Goal: Check status: Check status

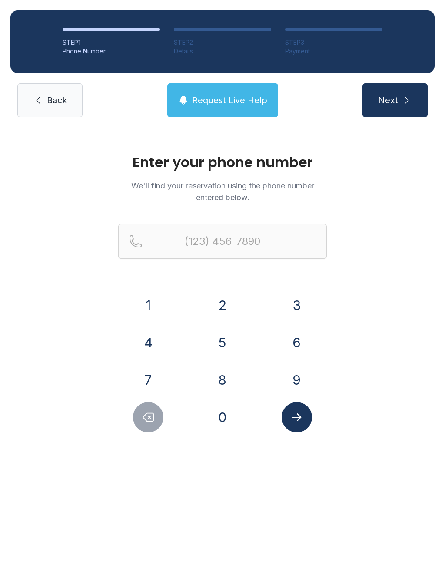
click at [147, 345] on button "4" at bounding box center [148, 343] width 30 height 30
click at [217, 420] on button "0" at bounding box center [222, 417] width 30 height 30
click at [149, 334] on button "4" at bounding box center [148, 343] width 30 height 30
click at [228, 378] on button "8" at bounding box center [222, 380] width 30 height 30
click at [223, 414] on button "0" at bounding box center [222, 417] width 30 height 30
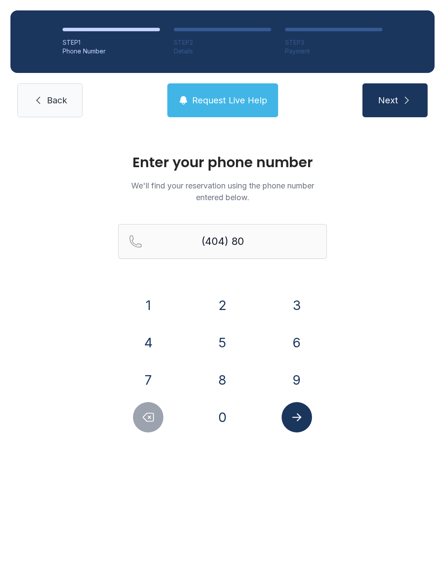
click at [222, 373] on button "8" at bounding box center [222, 380] width 30 height 30
click at [150, 298] on button "1" at bounding box center [148, 305] width 30 height 30
click at [150, 342] on button "4" at bounding box center [148, 343] width 30 height 30
click at [142, 293] on button "1" at bounding box center [148, 305] width 30 height 30
click at [144, 336] on button "4" at bounding box center [148, 343] width 30 height 30
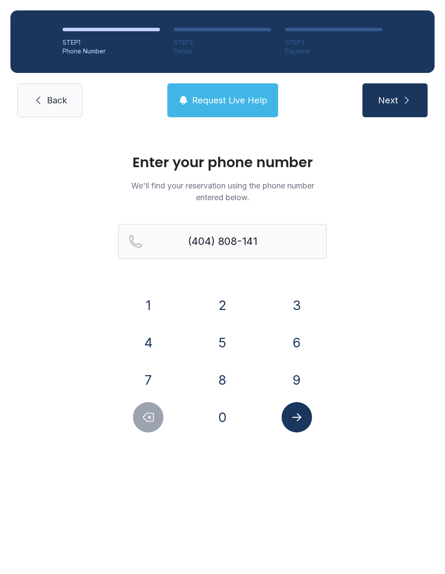
type input "[PHONE_NUMBER]"
click at [297, 424] on button "Submit lookup form" at bounding box center [297, 417] width 30 height 30
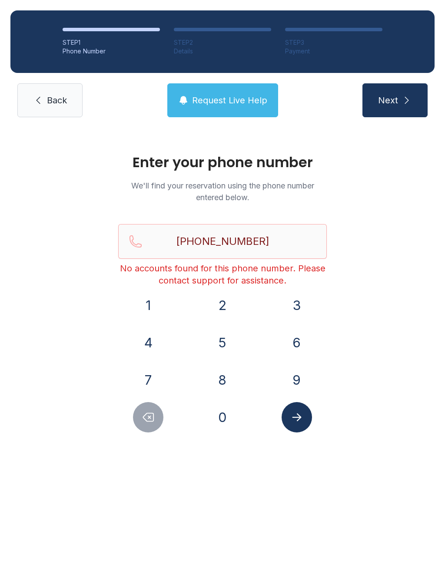
click at [60, 103] on span "Back" at bounding box center [57, 100] width 20 height 12
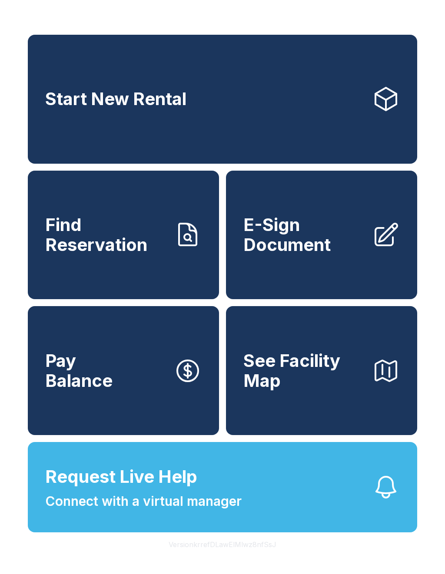
click at [127, 249] on span "Find Reservation" at bounding box center [106, 235] width 122 height 40
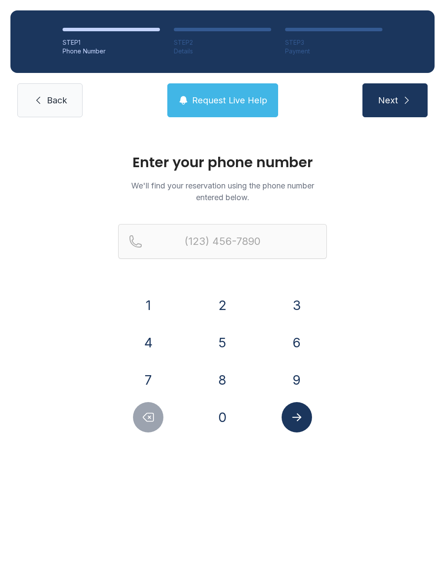
click at [149, 345] on button "4" at bounding box center [148, 343] width 30 height 30
click at [217, 413] on button "0" at bounding box center [222, 417] width 30 height 30
click at [159, 344] on button "4" at bounding box center [148, 343] width 30 height 30
click at [223, 374] on button "8" at bounding box center [222, 380] width 30 height 30
click at [222, 422] on button "0" at bounding box center [222, 417] width 30 height 30
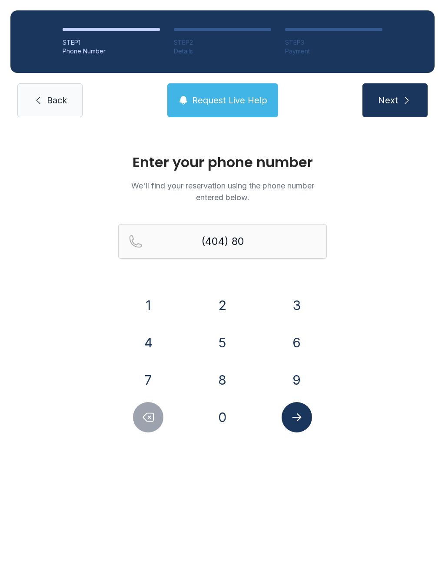
click at [222, 373] on button "8" at bounding box center [222, 380] width 30 height 30
click at [149, 301] on button "1" at bounding box center [148, 305] width 30 height 30
click at [158, 344] on button "4" at bounding box center [148, 343] width 30 height 30
click at [155, 303] on button "1" at bounding box center [148, 305] width 30 height 30
click at [156, 339] on button "4" at bounding box center [148, 343] width 30 height 30
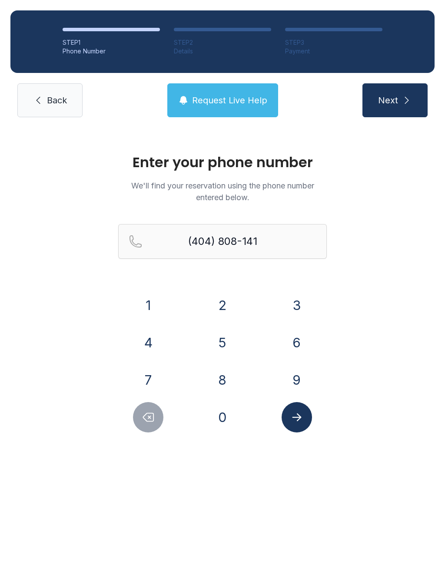
type input "[PHONE_NUMBER]"
click at [299, 411] on icon "Submit lookup form" at bounding box center [296, 417] width 13 height 13
